Goal: Task Accomplishment & Management: Manage account settings

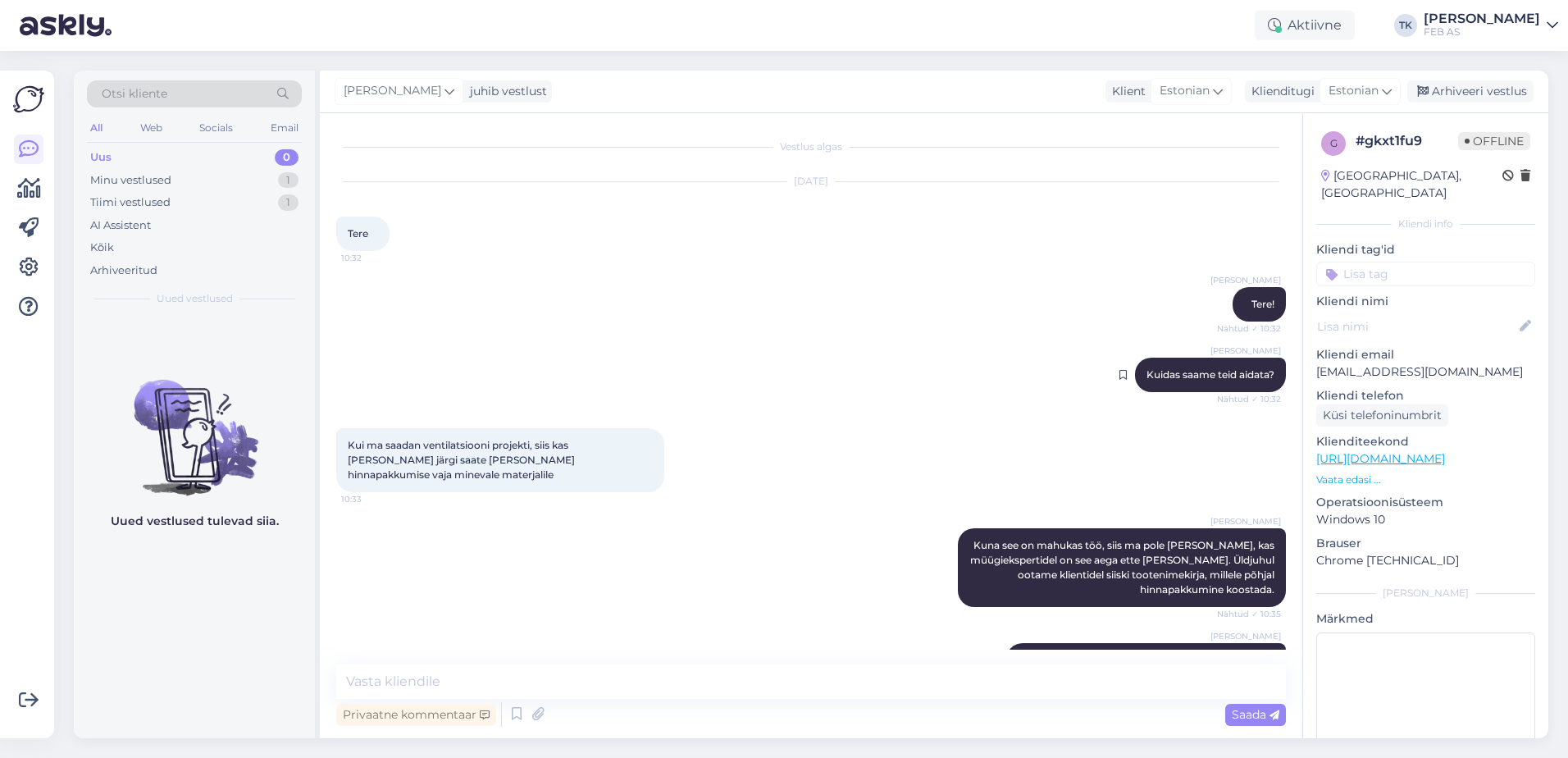
scroll to position [187, 0]
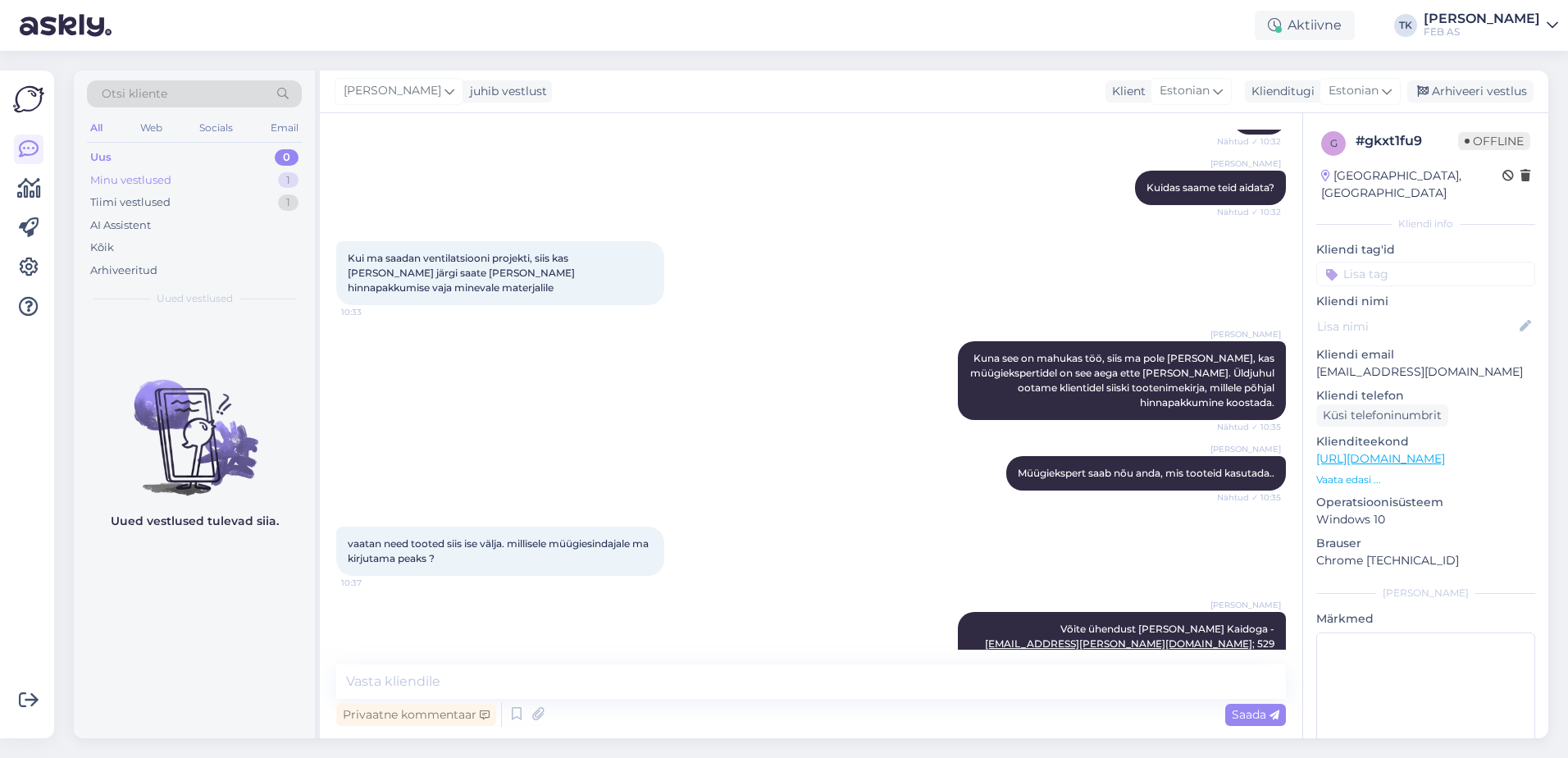
click at [195, 185] on div "Minu vestlused 1" at bounding box center [194, 180] width 215 height 23
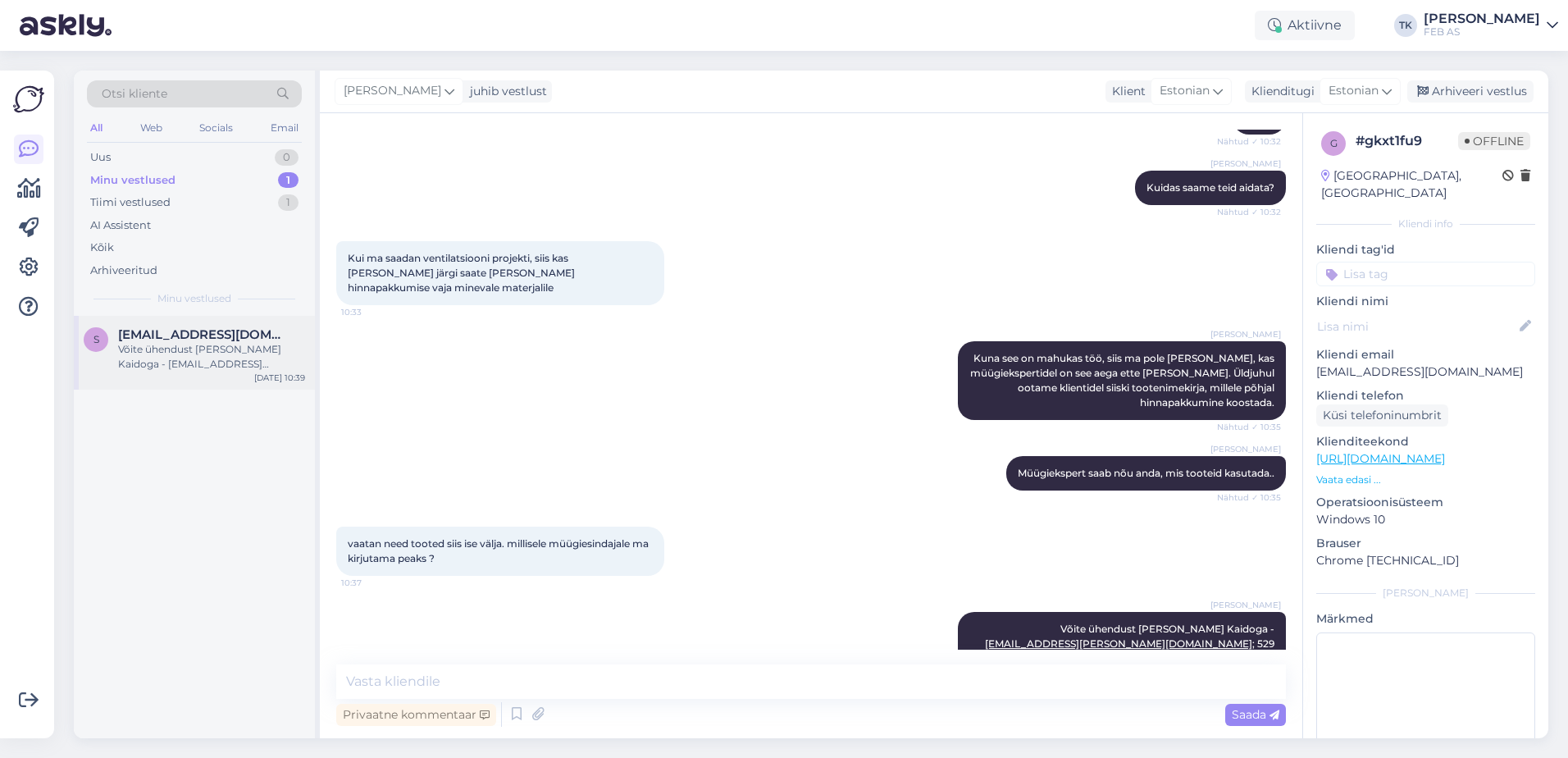
click at [176, 368] on div "Võite ühendust [PERSON_NAME] Kaidoga - [EMAIL_ADDRESS][PERSON_NAME][DOMAIN_NAME…" at bounding box center [212, 357] width 187 height 29
click at [1516, 87] on div "Arhiveeri vestlus" at bounding box center [1471, 92] width 127 height 22
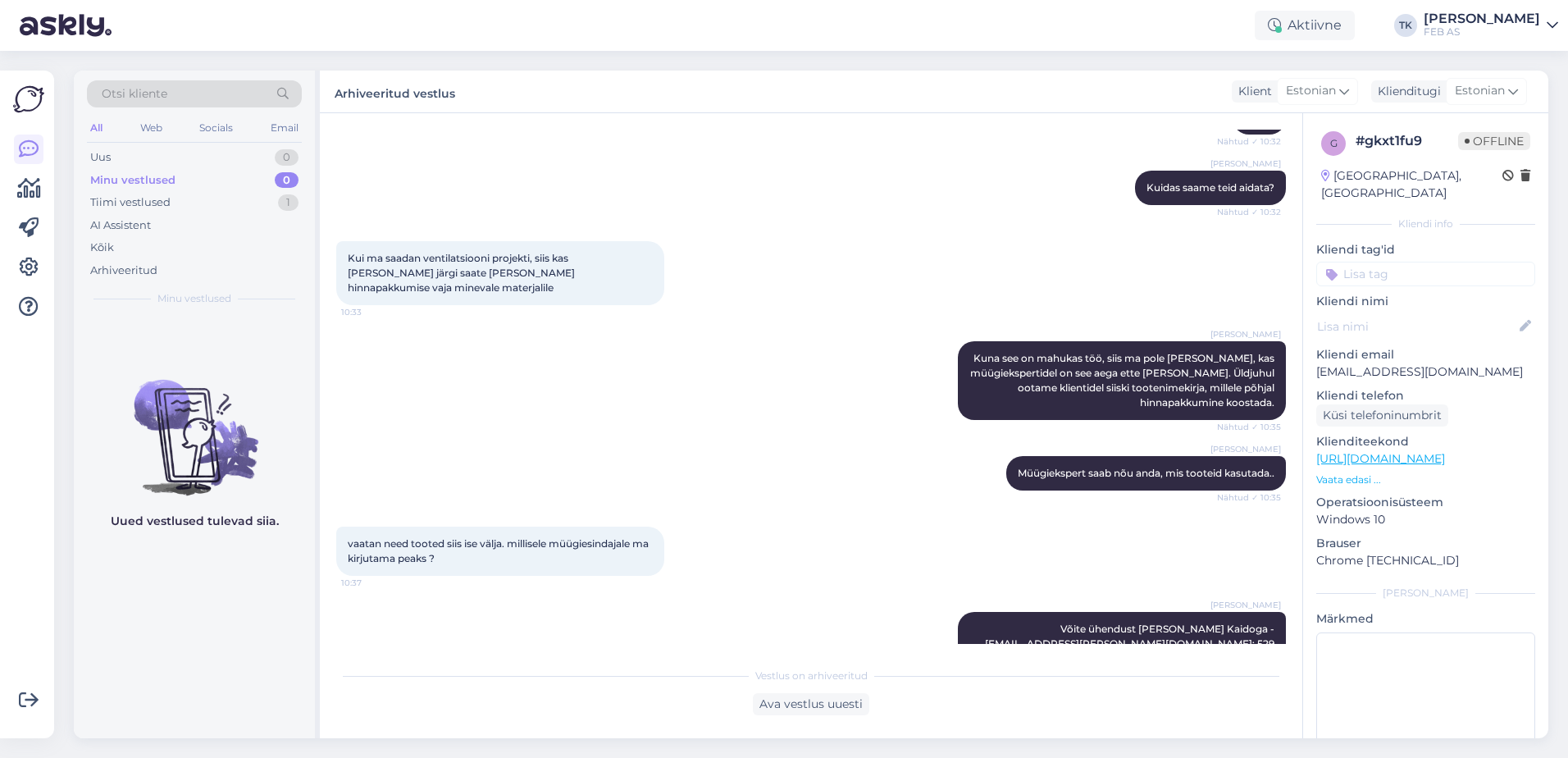
scroll to position [0, 0]
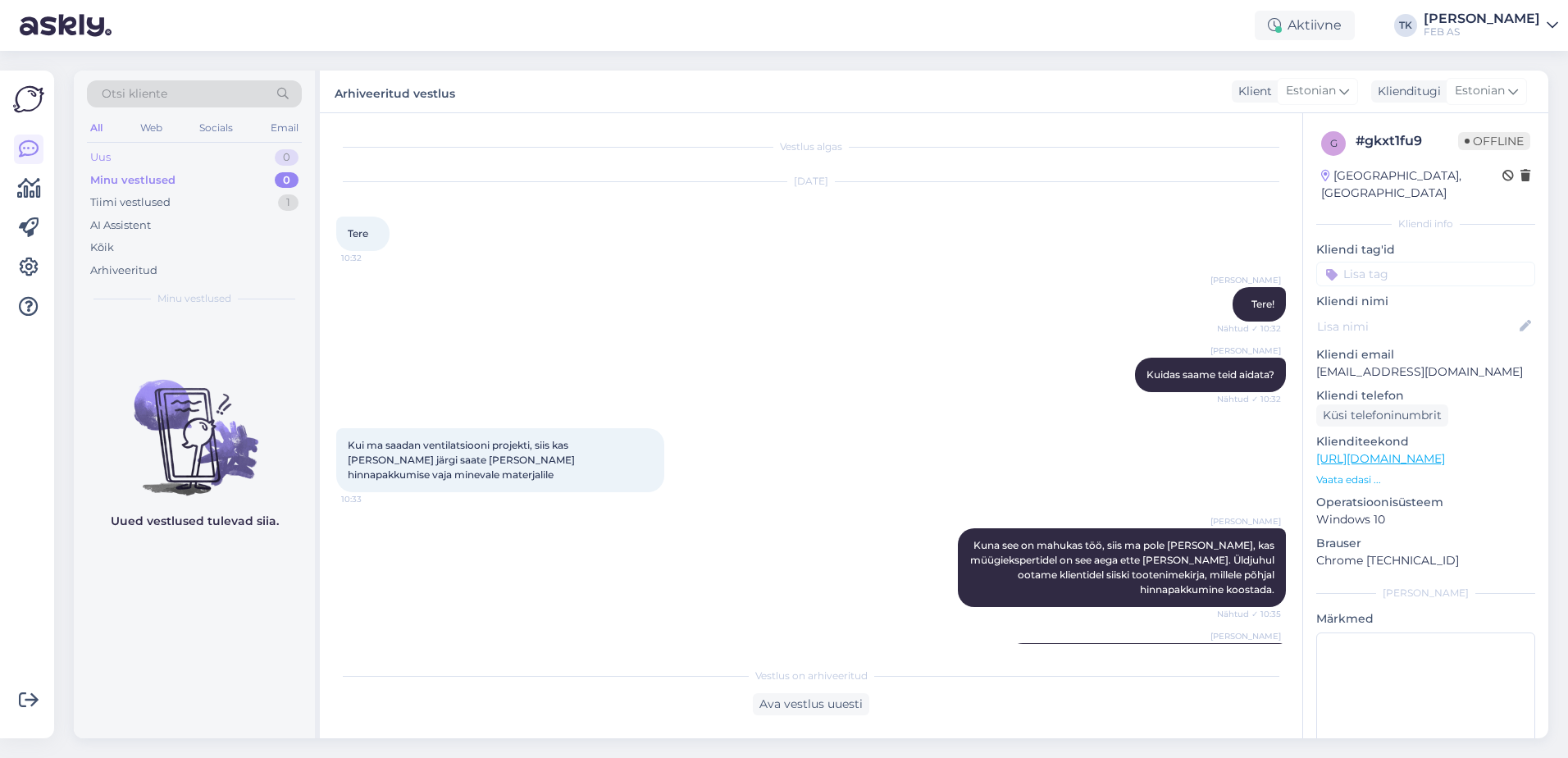
click at [214, 167] on div "Uus 0" at bounding box center [194, 157] width 215 height 23
click at [1507, 22] on div "[PERSON_NAME]" at bounding box center [1482, 18] width 116 height 13
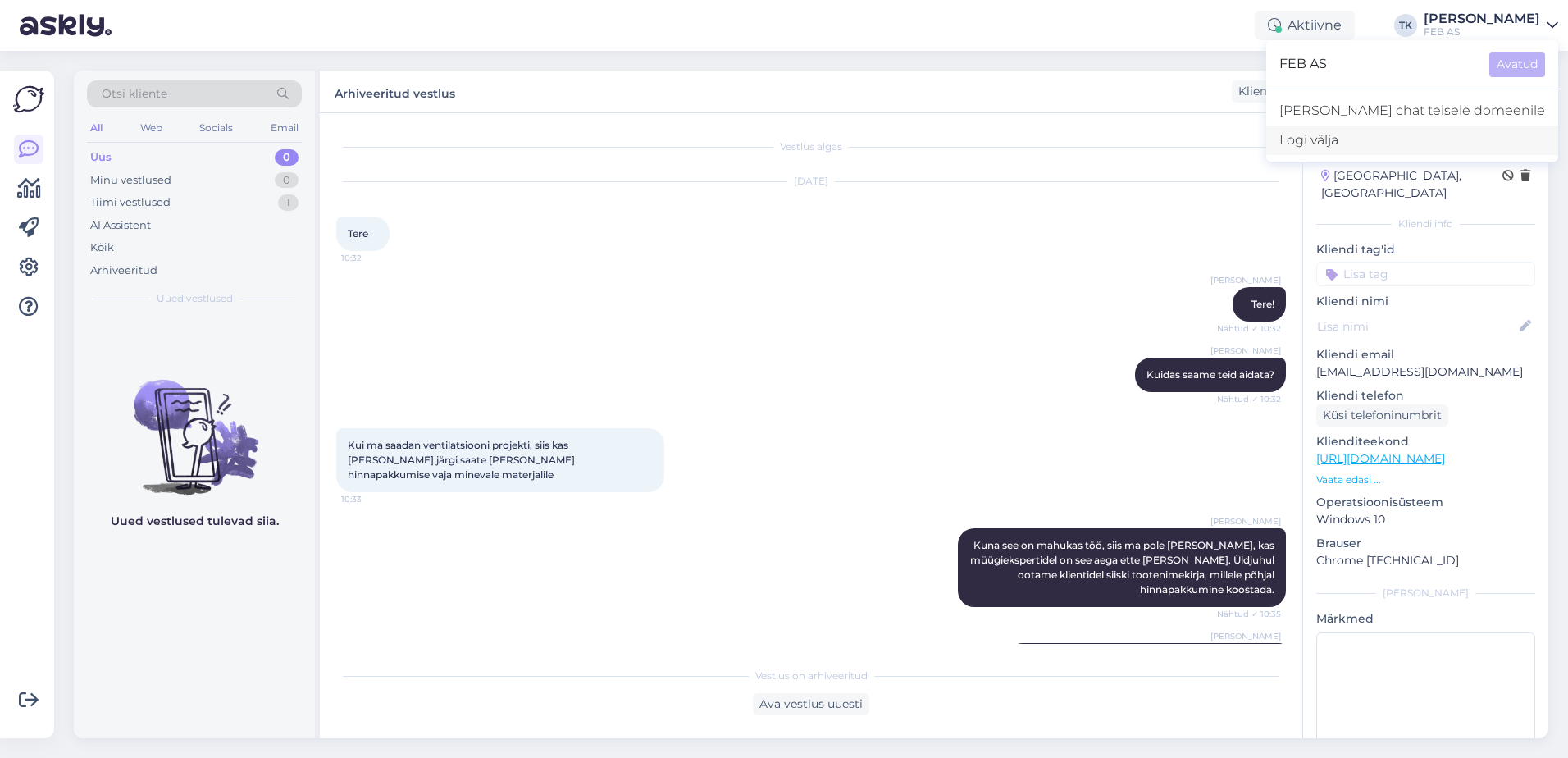
click at [1450, 135] on div "Logi välja" at bounding box center [1412, 140] width 292 height 29
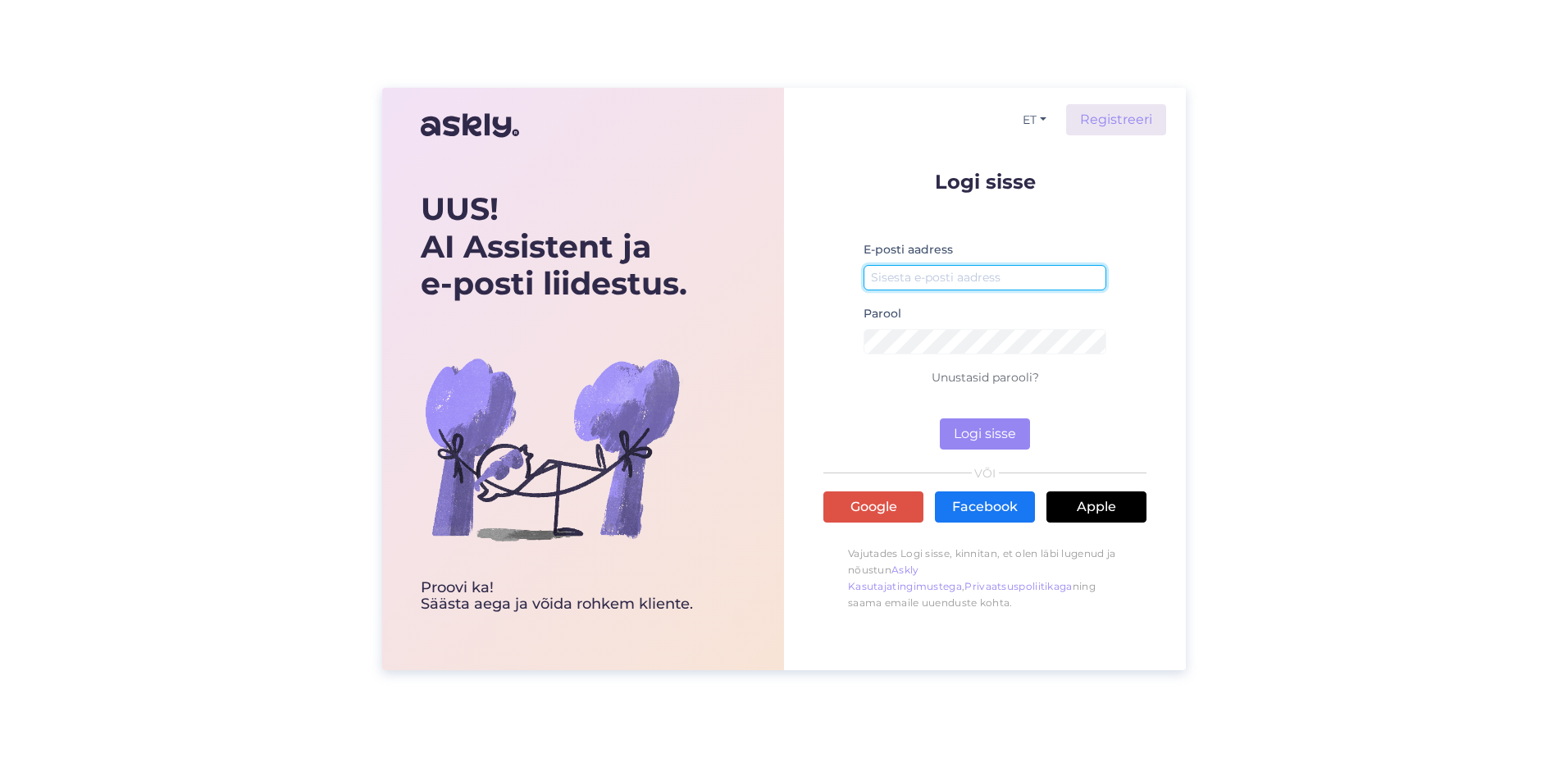
click at [958, 280] on input "email" at bounding box center [985, 278] width 243 height 26
type input "triinu.kaldas@feb.ee"
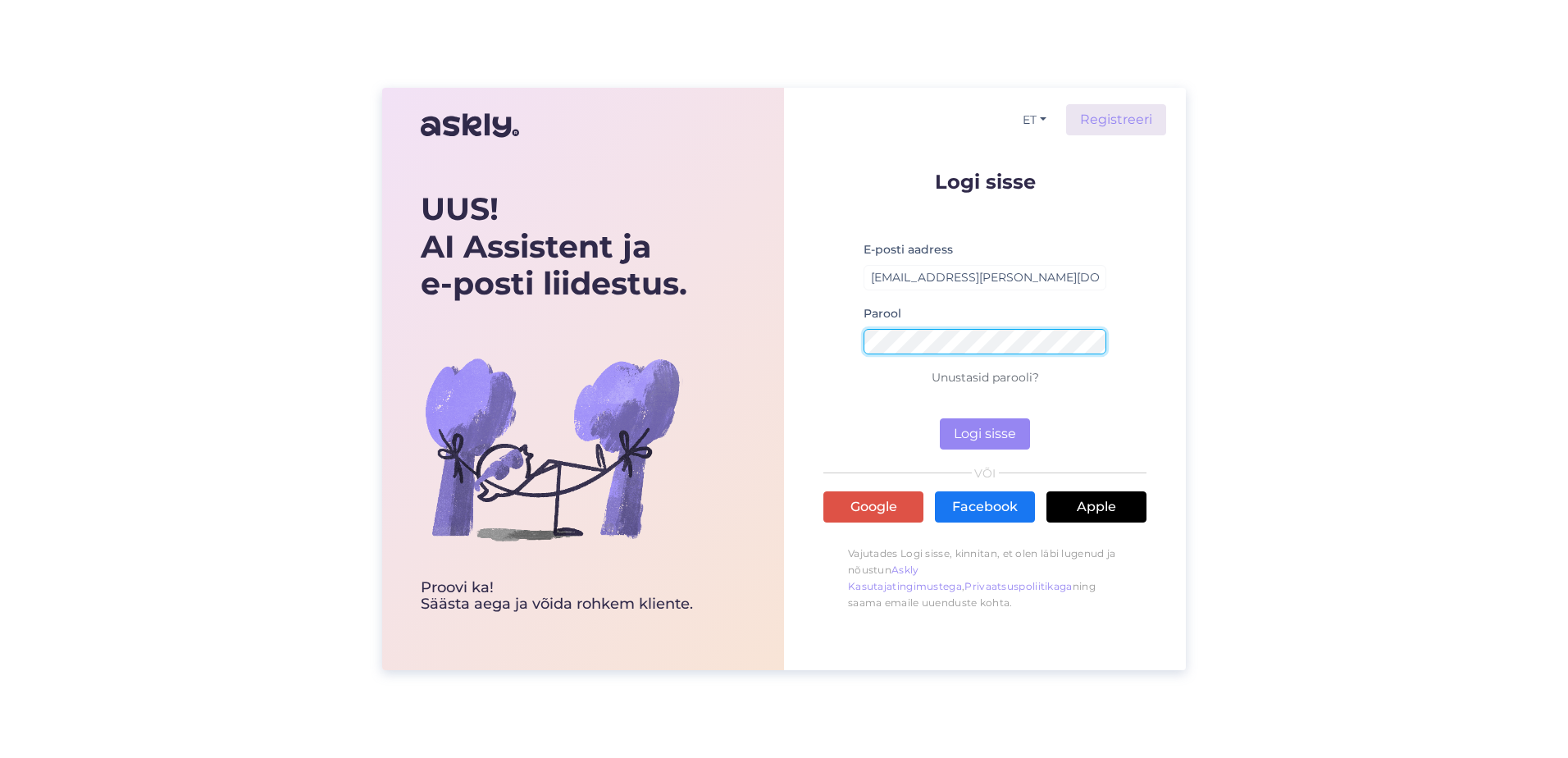
click at [940, 418] on button "Logi sisse" at bounding box center [985, 434] width 90 height 31
